Goal: Use online tool/utility

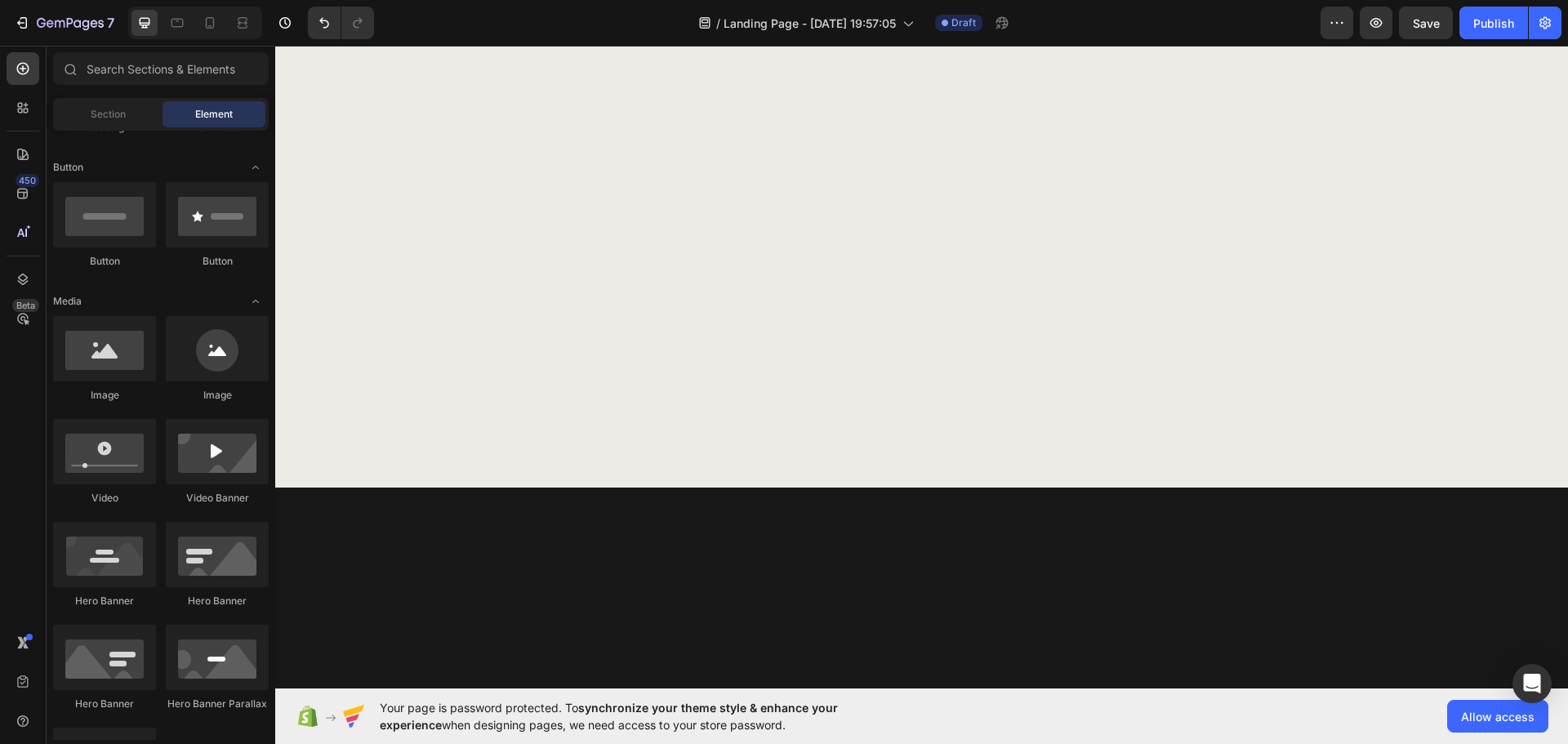
scroll to position [116, 0]
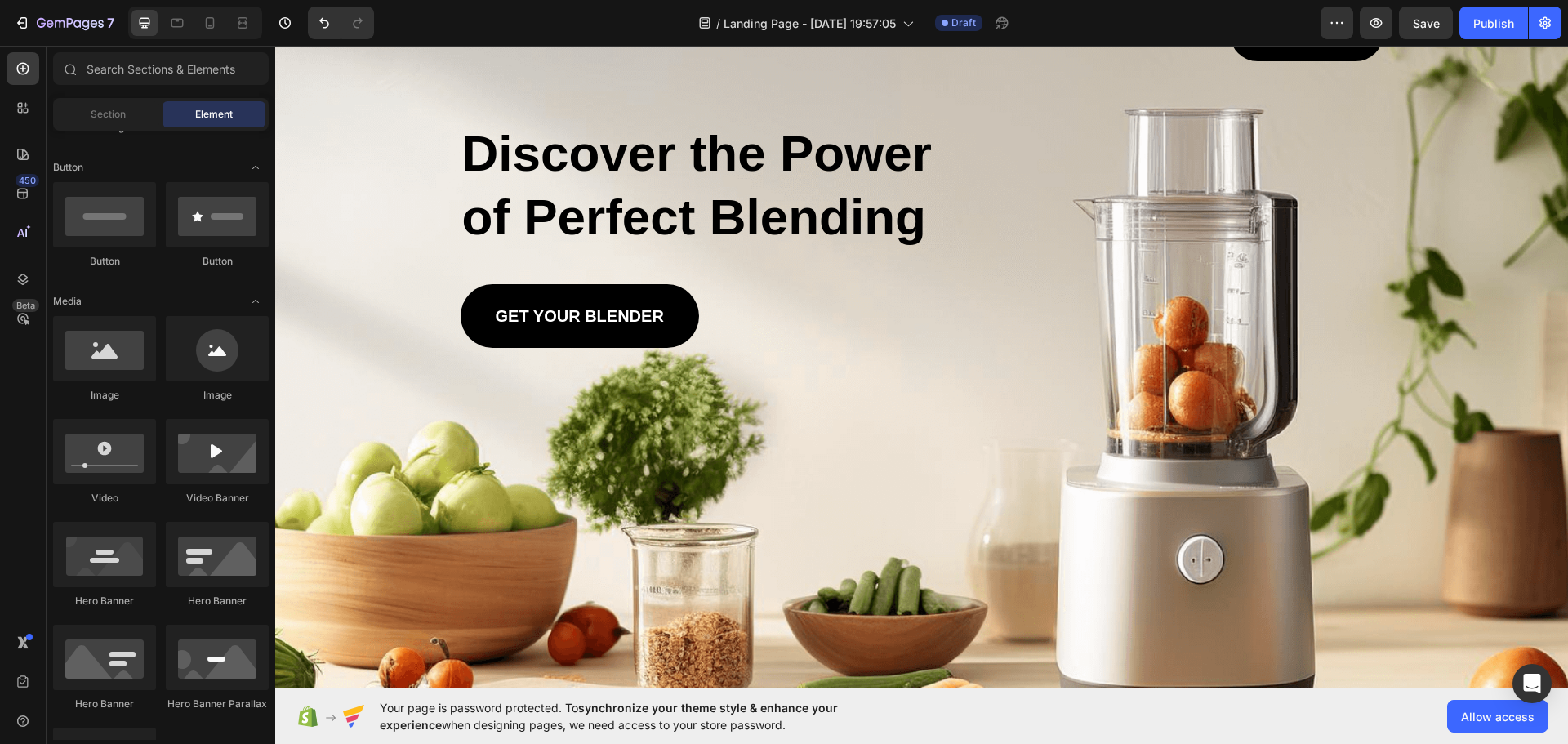
click at [22, 137] on div "450 Beta" at bounding box center [23, 340] width 32 height 574
click at [20, 150] on icon at bounding box center [22, 154] width 16 height 16
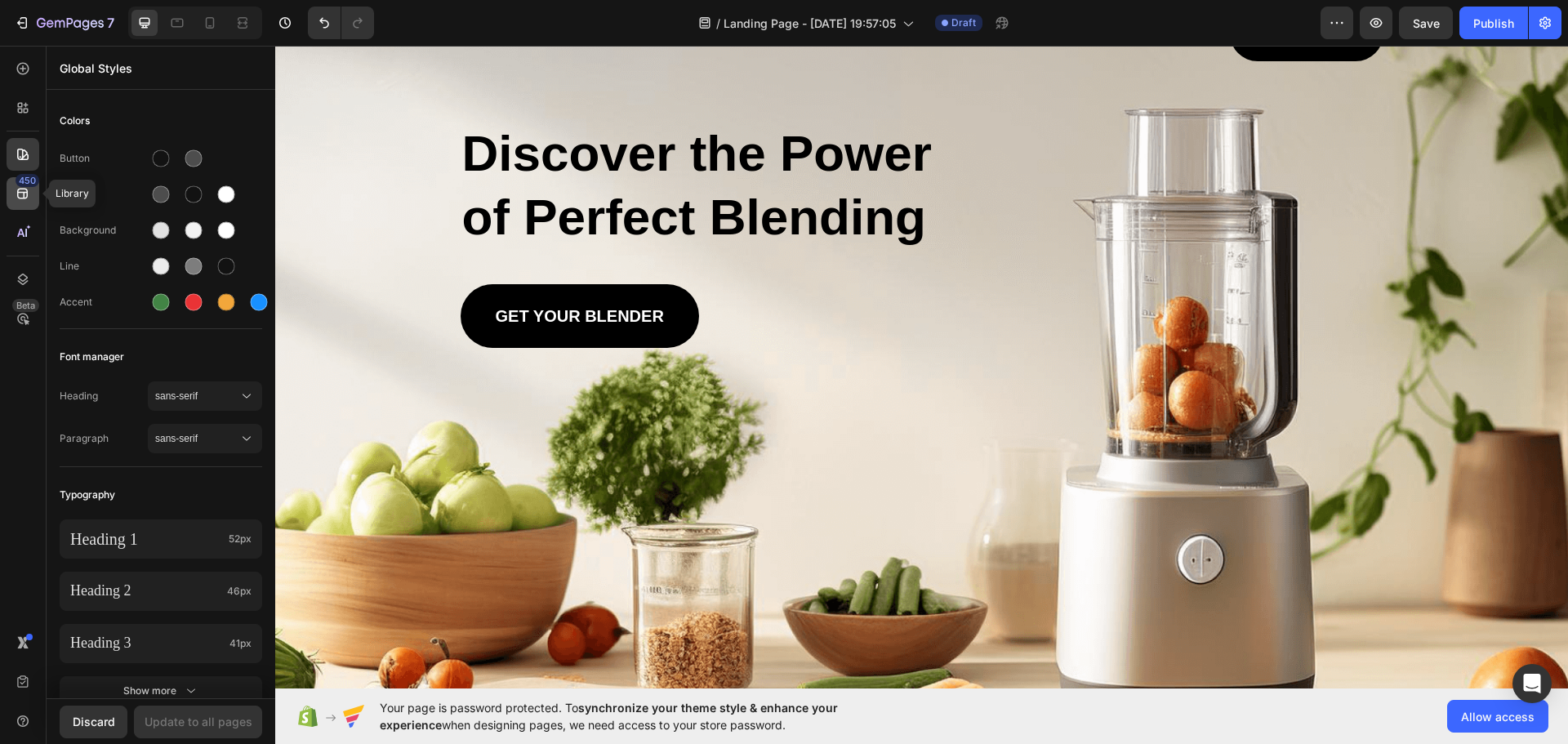
click at [16, 188] on icon at bounding box center [22, 193] width 16 height 16
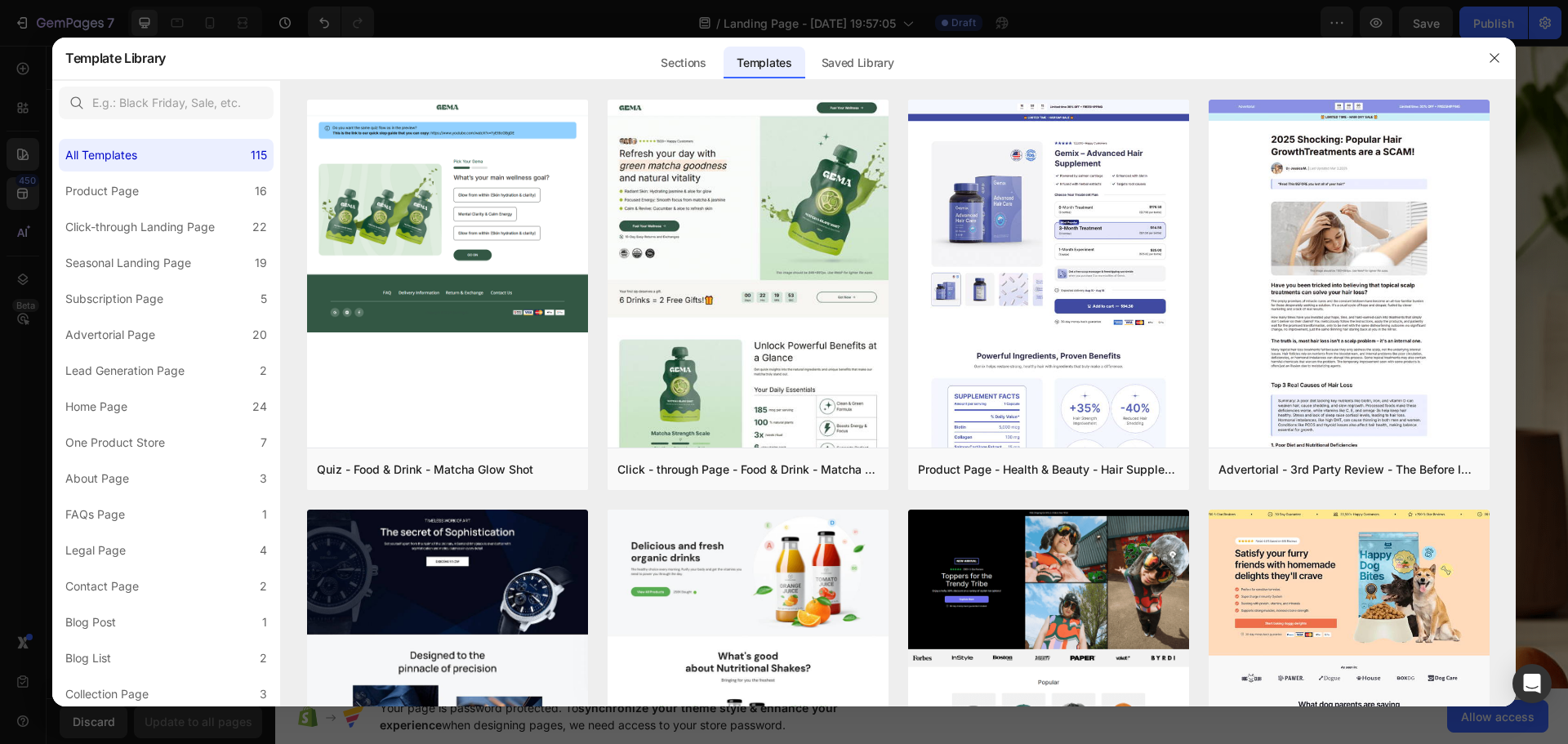
click at [26, 235] on div at bounding box center [784, 372] width 1568 height 744
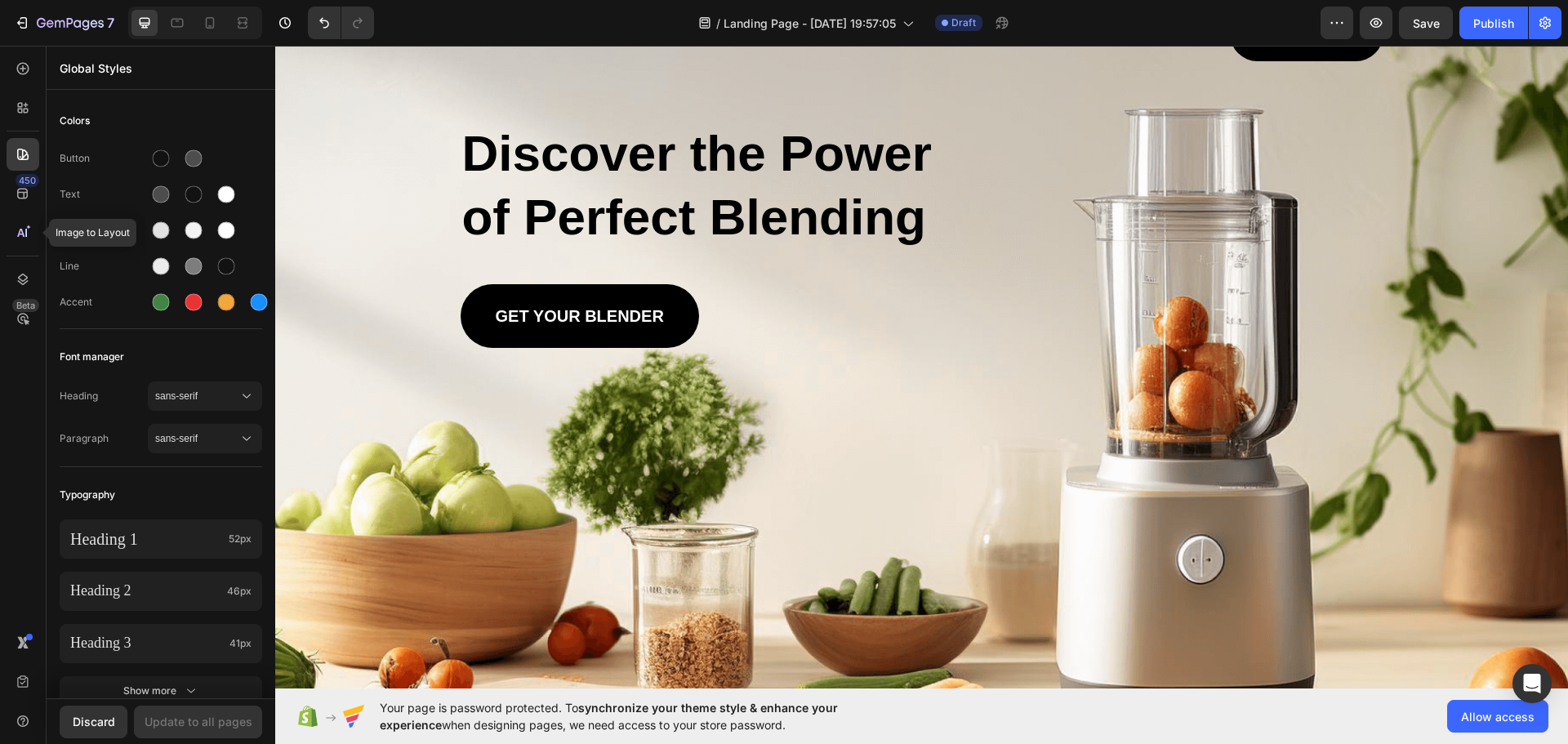
click at [26, 235] on icon at bounding box center [26, 233] width 2 height 8
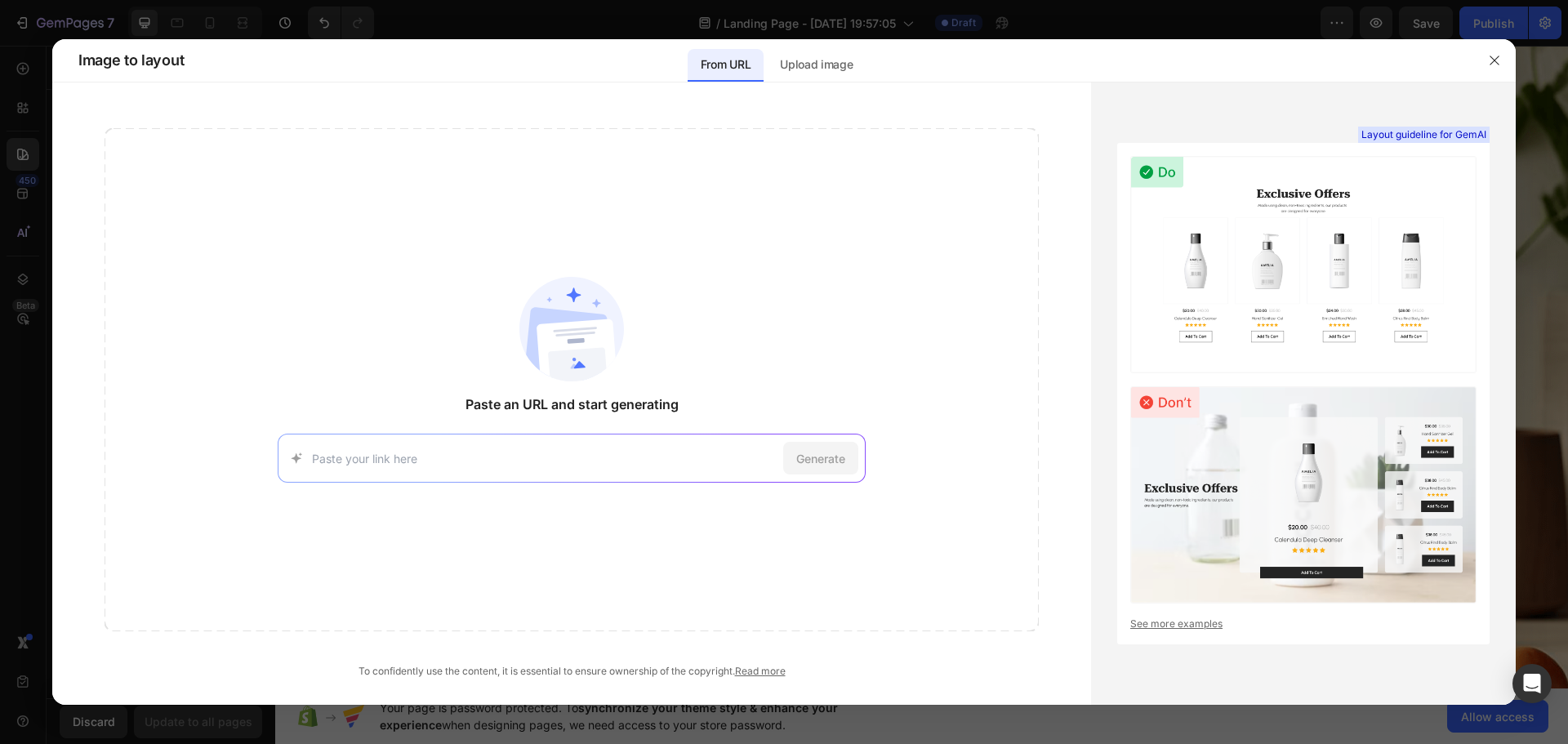
click at [340, 447] on div "Generate" at bounding box center [572, 458] width 588 height 49
click at [371, 459] on input at bounding box center [544, 459] width 465 height 17
paste input "https://[DOMAIN_NAME]/fr?utm_source=google&utm_medium=cpc&utm_campaign=FR|Searc…"
type input "https://[DOMAIN_NAME]/fr?utm_source=google&utm_medium=cpc&utm_campaign=FR|Searc…"
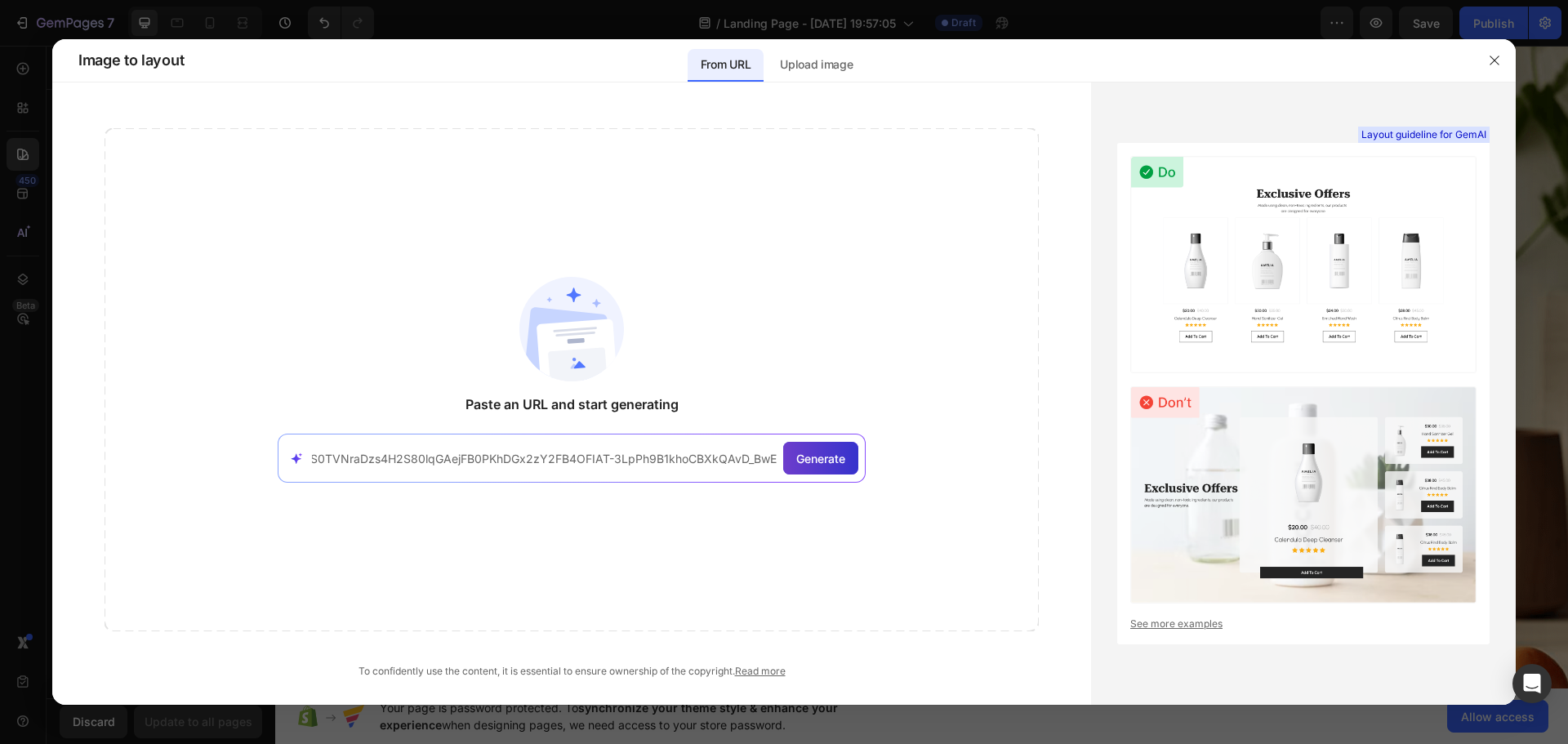
click at [818, 454] on span "Generate" at bounding box center [821, 459] width 49 height 17
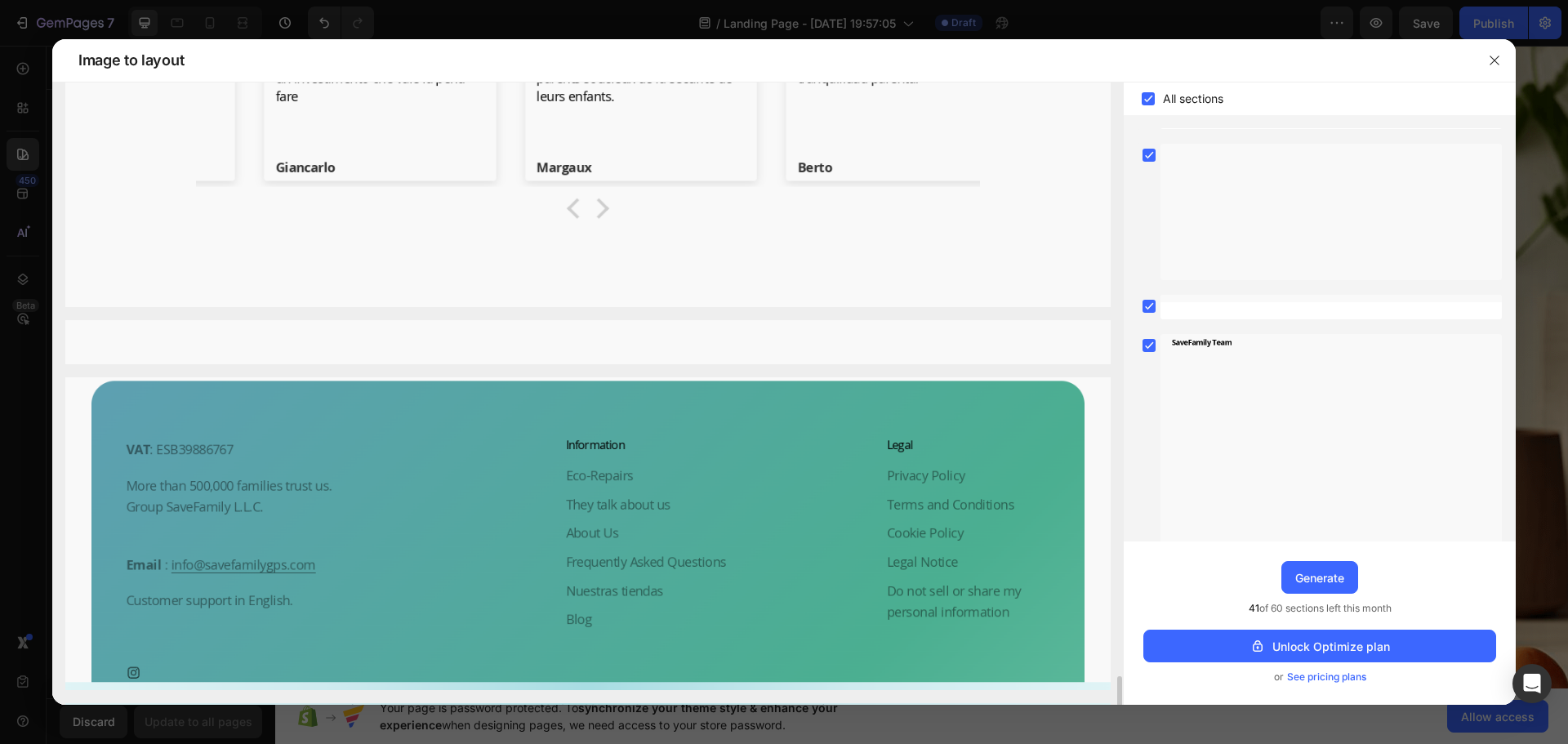
scroll to position [0, 0]
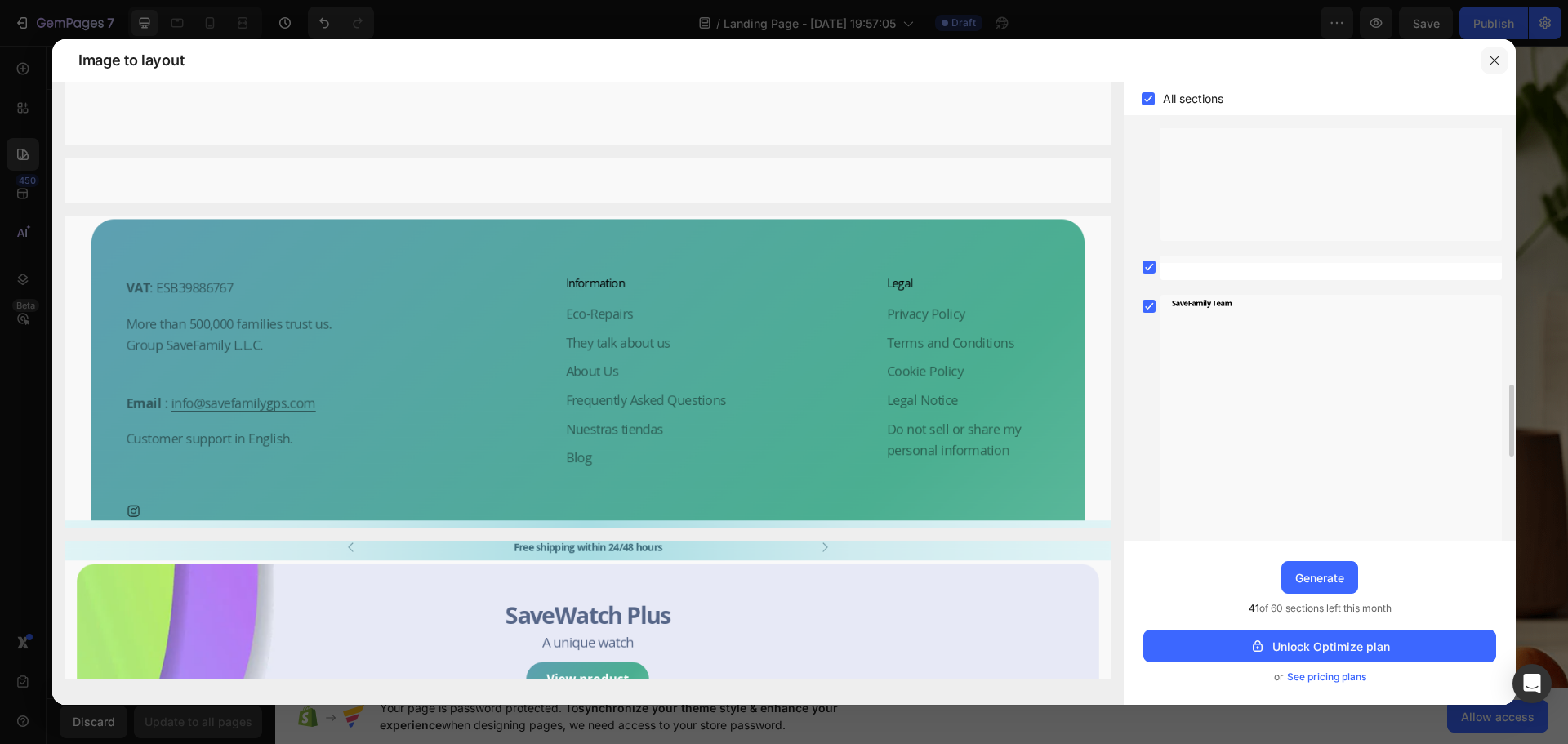
click at [1496, 53] on button "button" at bounding box center [1494, 60] width 26 height 26
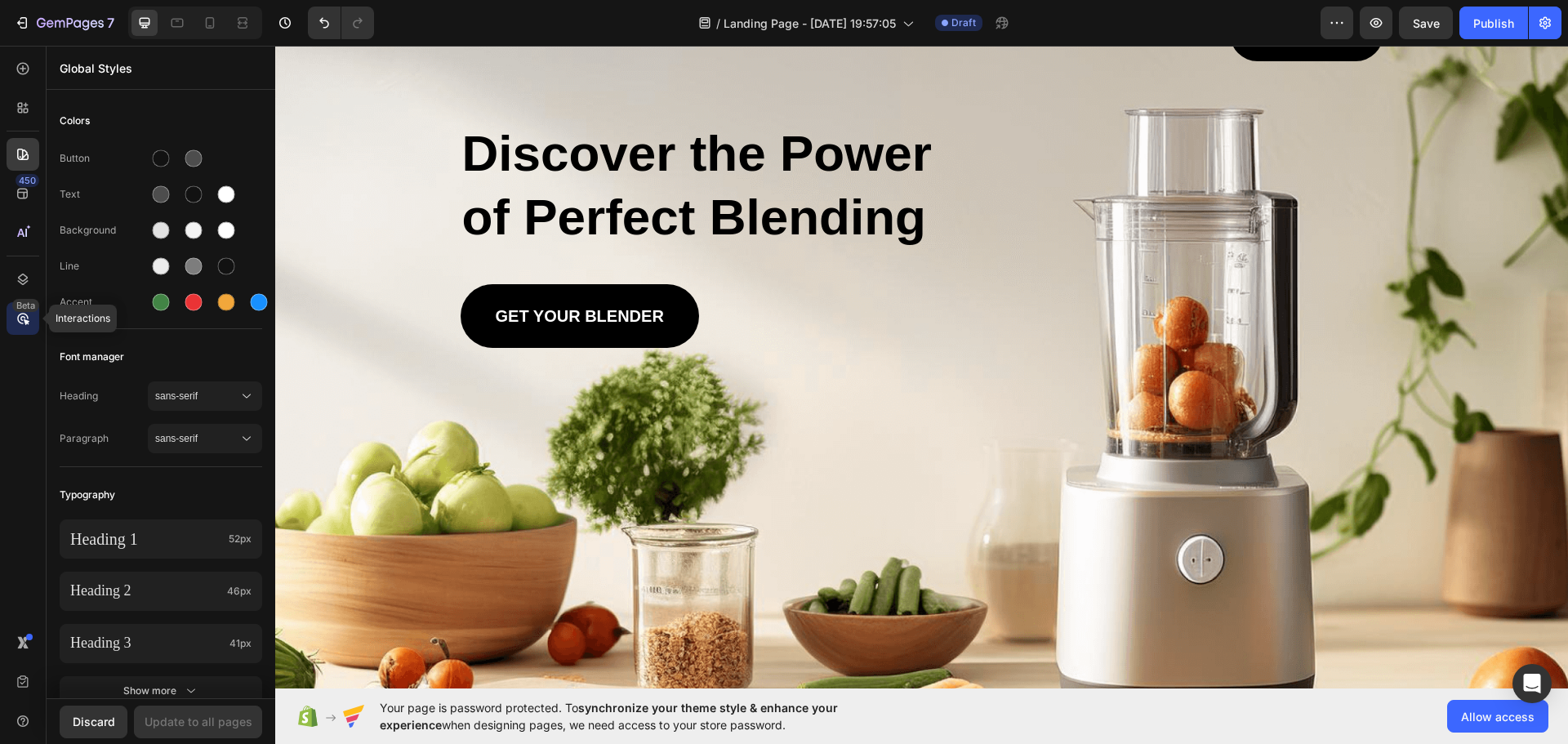
click at [25, 307] on div "Beta" at bounding box center [25, 305] width 27 height 13
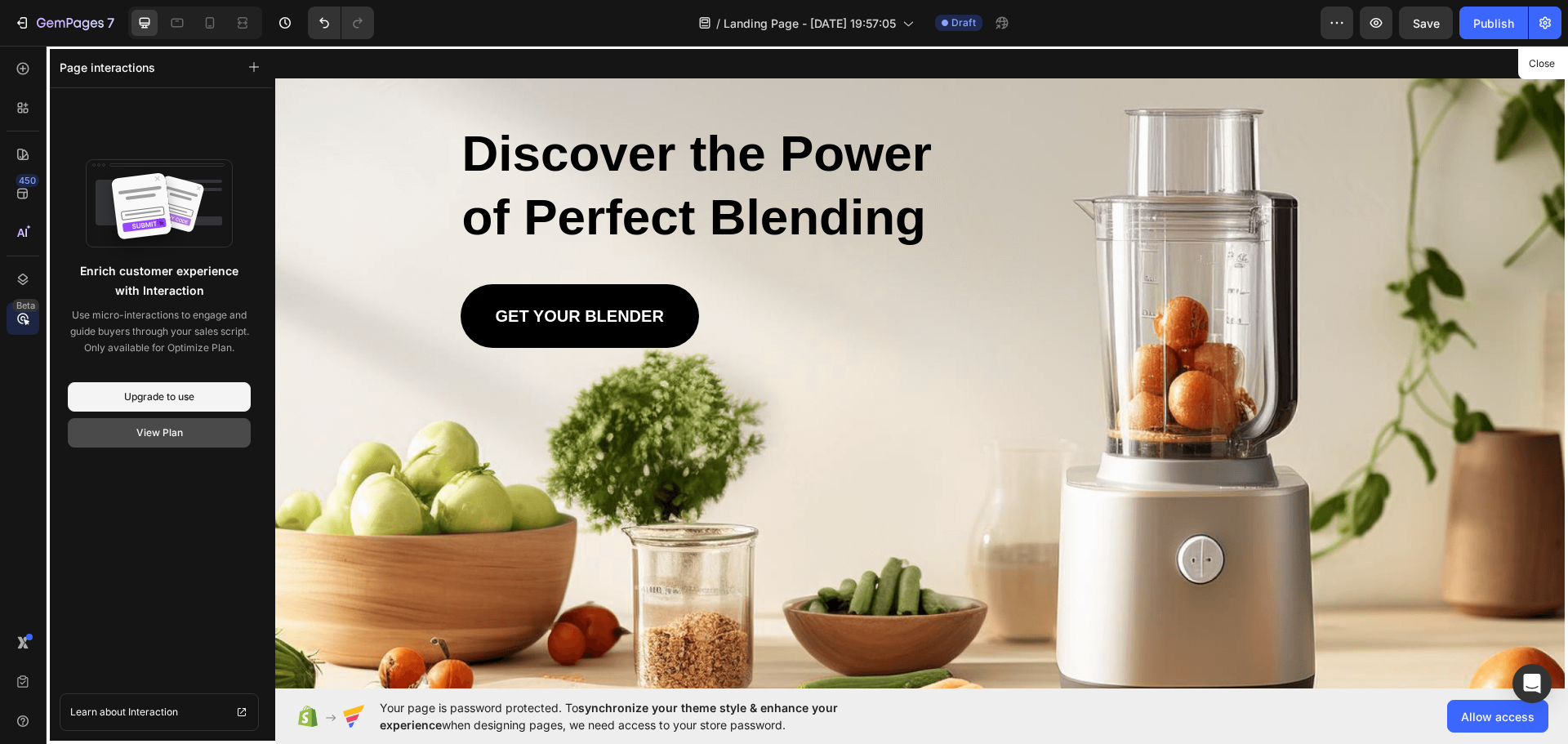
click at [170, 426] on div "View Plan" at bounding box center [160, 432] width 47 height 14
